Goal: Entertainment & Leisure: Consume media (video, audio)

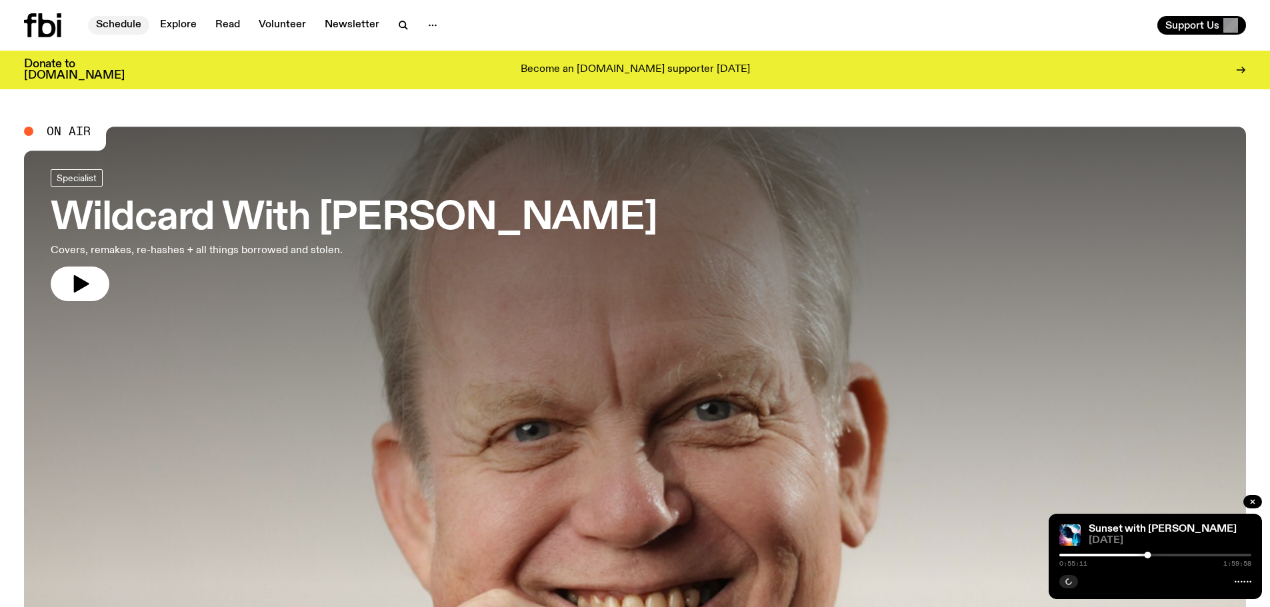
click at [115, 21] on link "Schedule" at bounding box center [118, 25] width 61 height 19
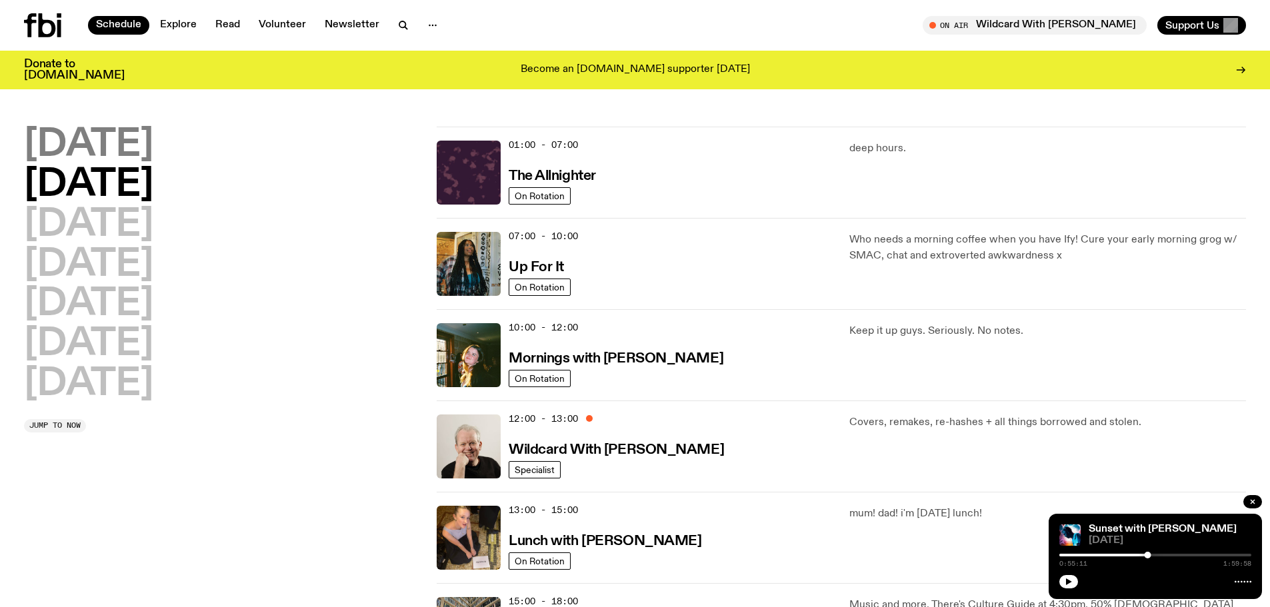
click at [127, 153] on h2 "[DATE]" at bounding box center [88, 145] width 129 height 37
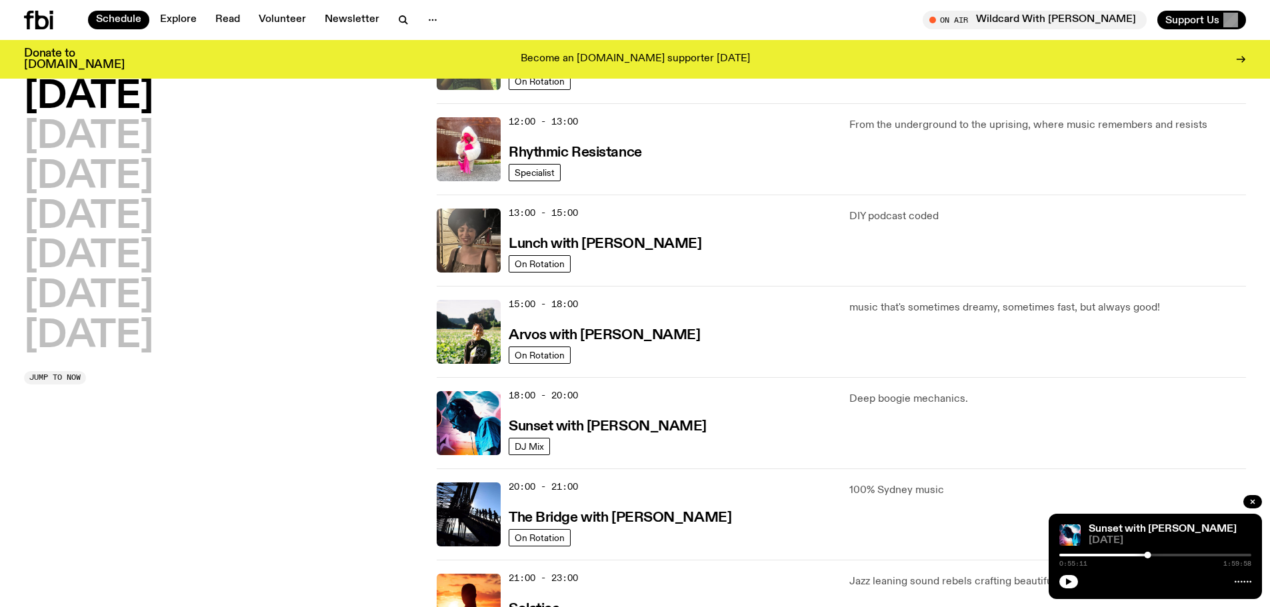
scroll to position [287, 0]
click at [578, 425] on h3 "Sunset with [PERSON_NAME]" at bounding box center [608, 426] width 198 height 14
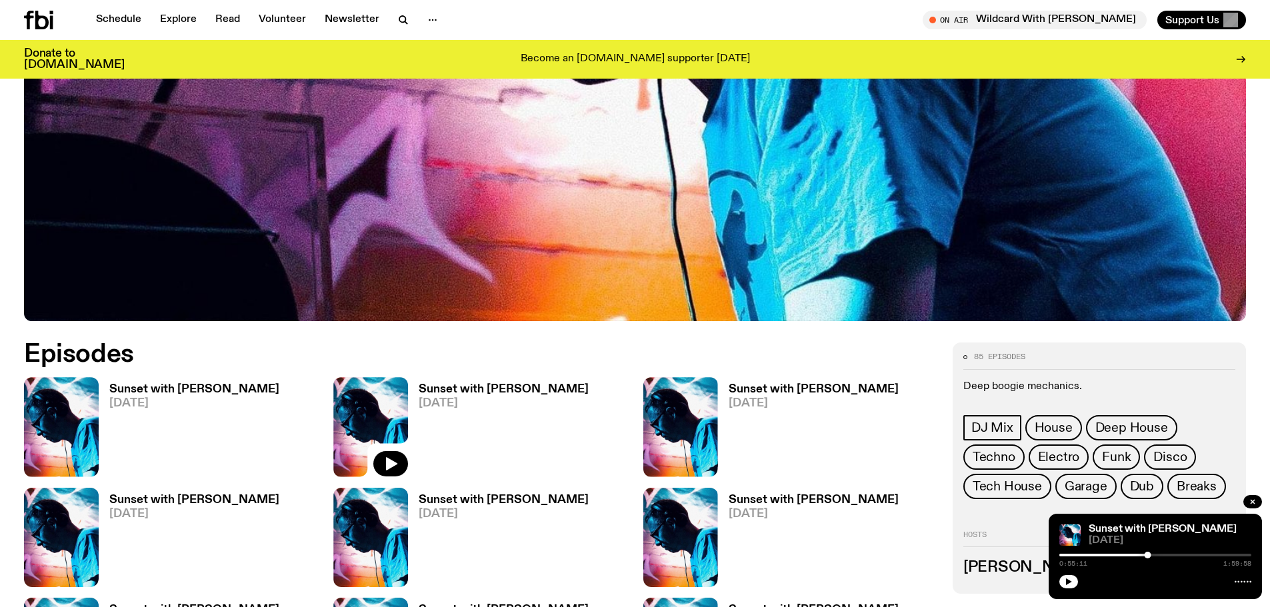
scroll to position [555, 0]
click at [223, 387] on h3 "Sunset with [PERSON_NAME]" at bounding box center [194, 389] width 170 height 11
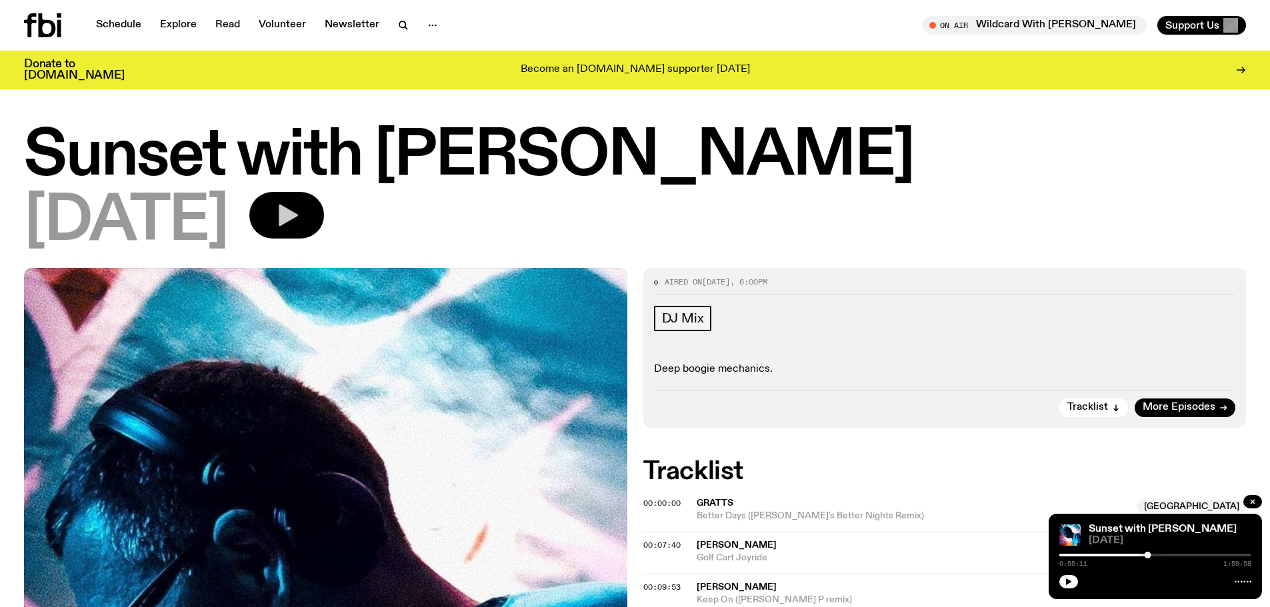
click at [298, 209] on icon "button" at bounding box center [288, 216] width 19 height 22
